Goal: Obtain resource: Download file/media

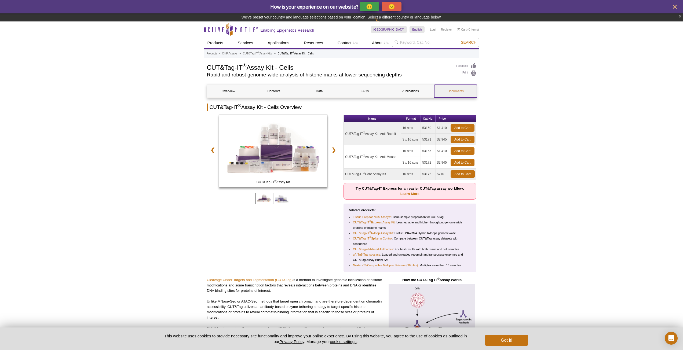
click at [462, 91] on link "Documents" at bounding box center [455, 91] width 43 height 13
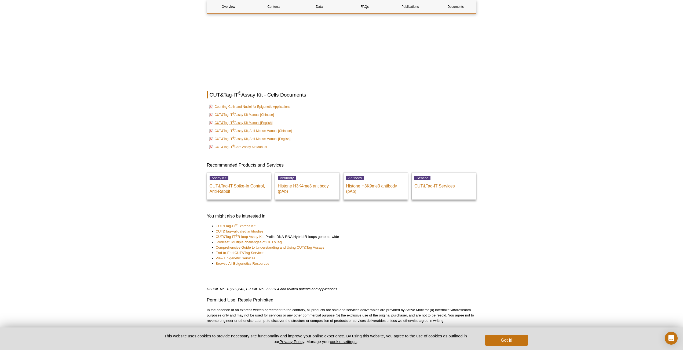
scroll to position [1654, 0]
click at [267, 122] on link "CUT&Tag-IT ® Assay Kit Manual [English]" at bounding box center [241, 122] width 64 height 6
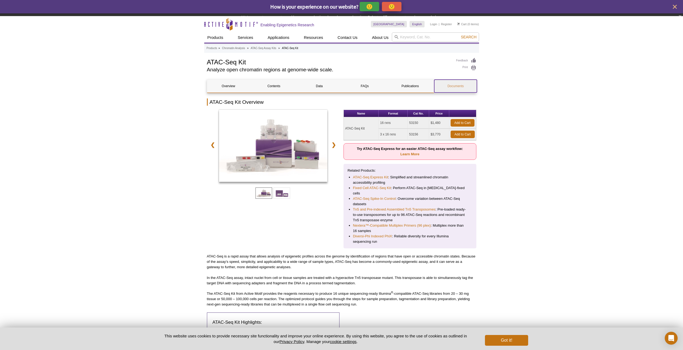
click at [457, 89] on link "Documents" at bounding box center [455, 86] width 43 height 13
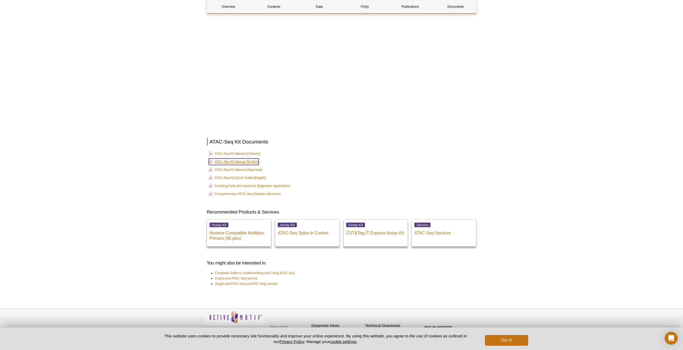
click at [254, 159] on link "ATAC-Seq Kit Manual [English]" at bounding box center [234, 162] width 50 height 6
